Goal: Information Seeking & Learning: Learn about a topic

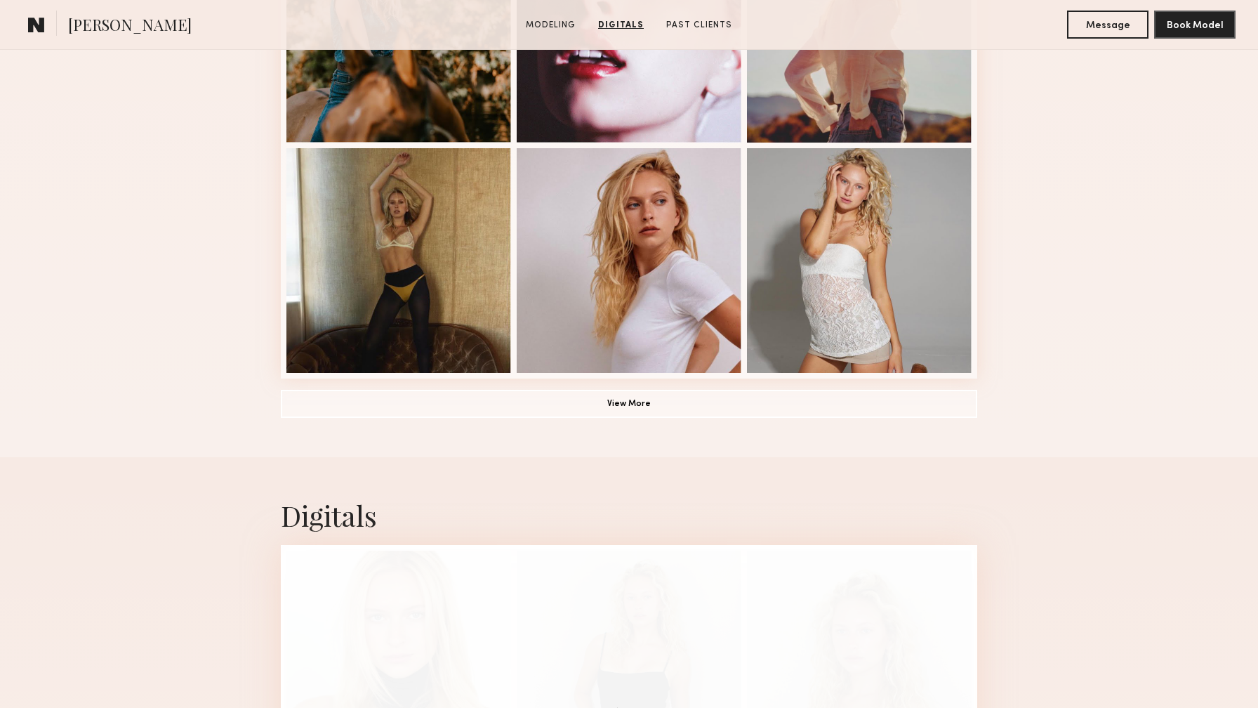
scroll to position [957, 0]
click at [644, 409] on button "View More" at bounding box center [629, 404] width 696 height 28
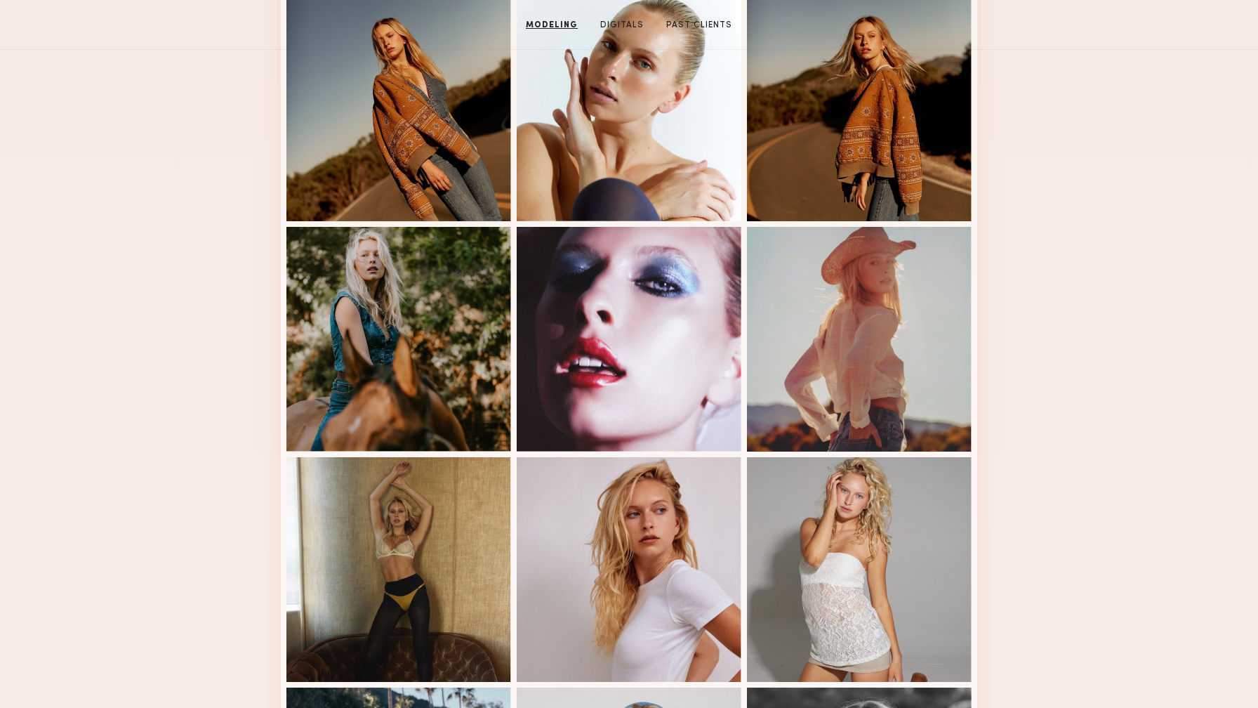
scroll to position [0, 0]
